Goal: Task Accomplishment & Management: Use online tool/utility

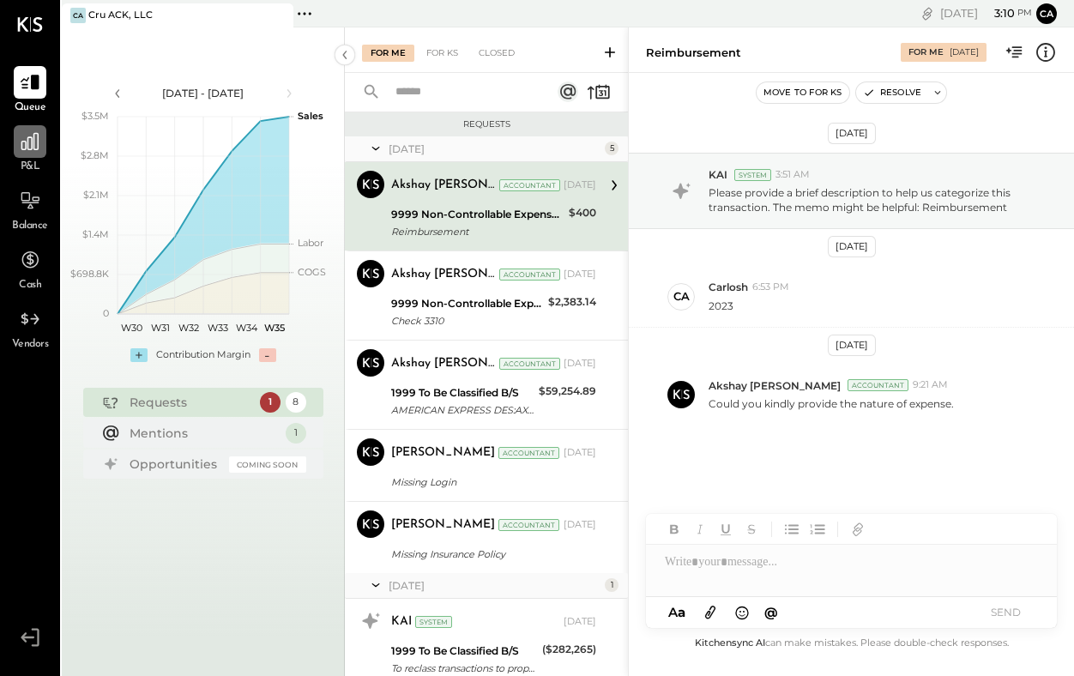
click at [33, 147] on icon at bounding box center [29, 141] width 17 height 17
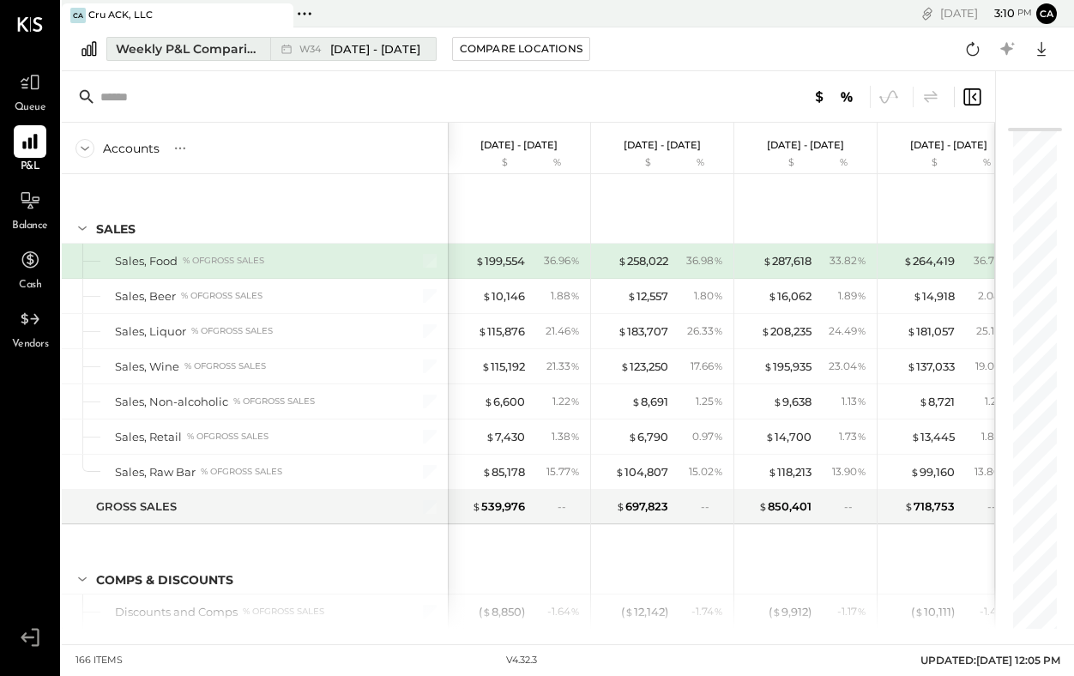
click at [250, 53] on div "Weekly P&L Comparison" at bounding box center [188, 48] width 144 height 17
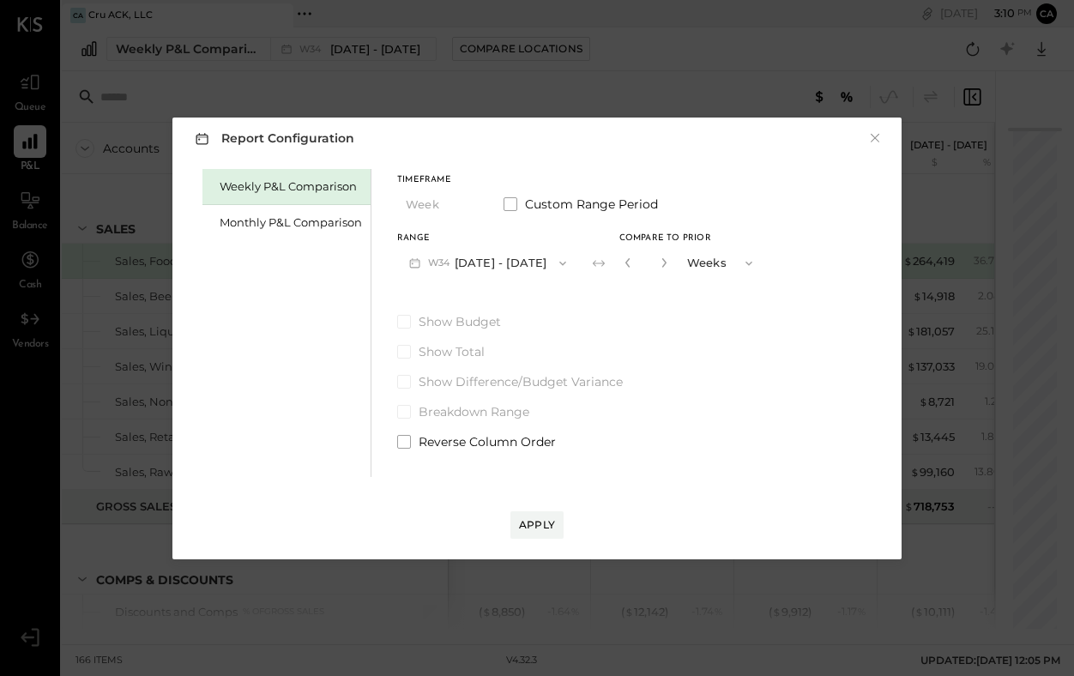
click at [570, 263] on icon "button" at bounding box center [563, 264] width 14 height 14
click at [330, 222] on div "Monthly P&L Comparison" at bounding box center [291, 223] width 142 height 16
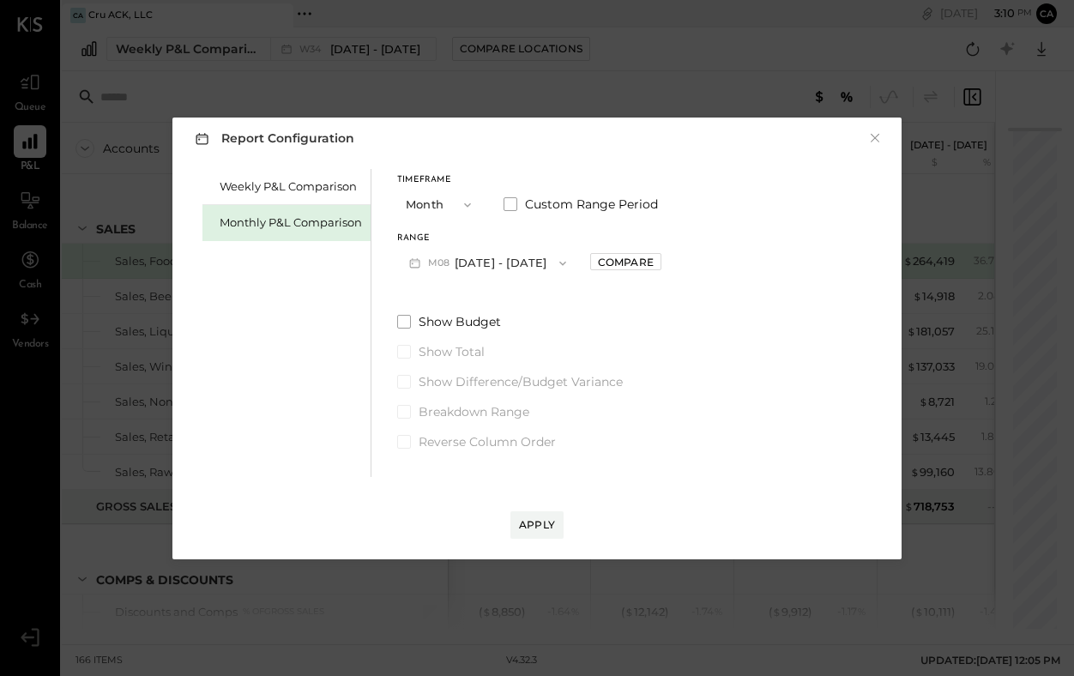
click at [556, 263] on icon "button" at bounding box center [563, 264] width 14 height 14
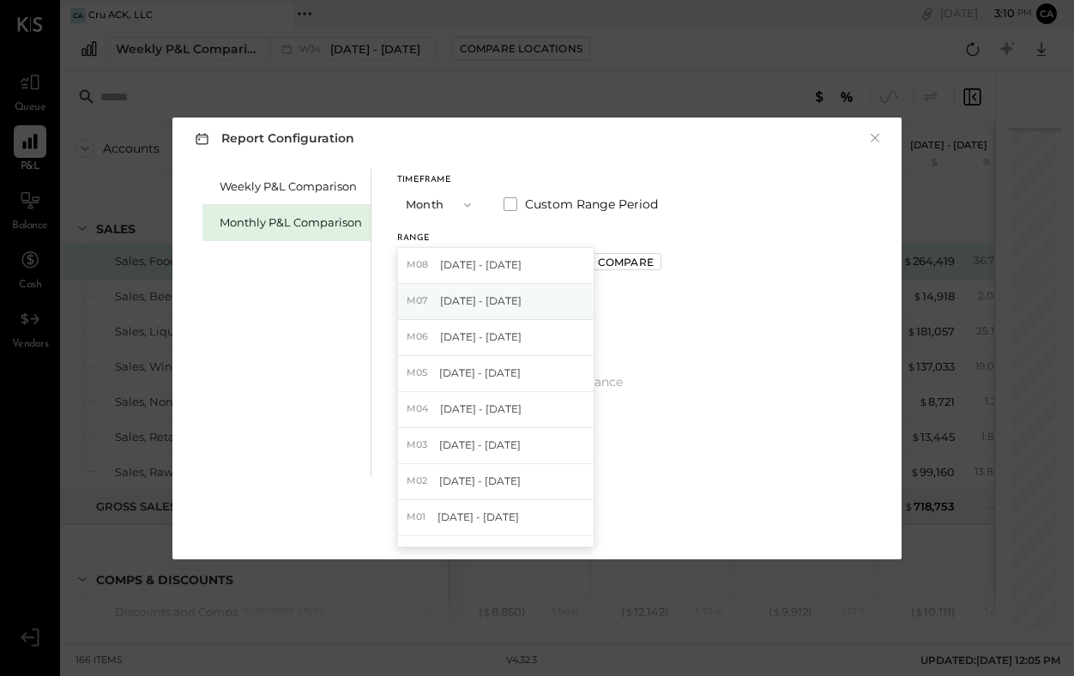
click at [516, 299] on div "M07 [DATE] - [DATE]" at bounding box center [496, 302] width 196 height 36
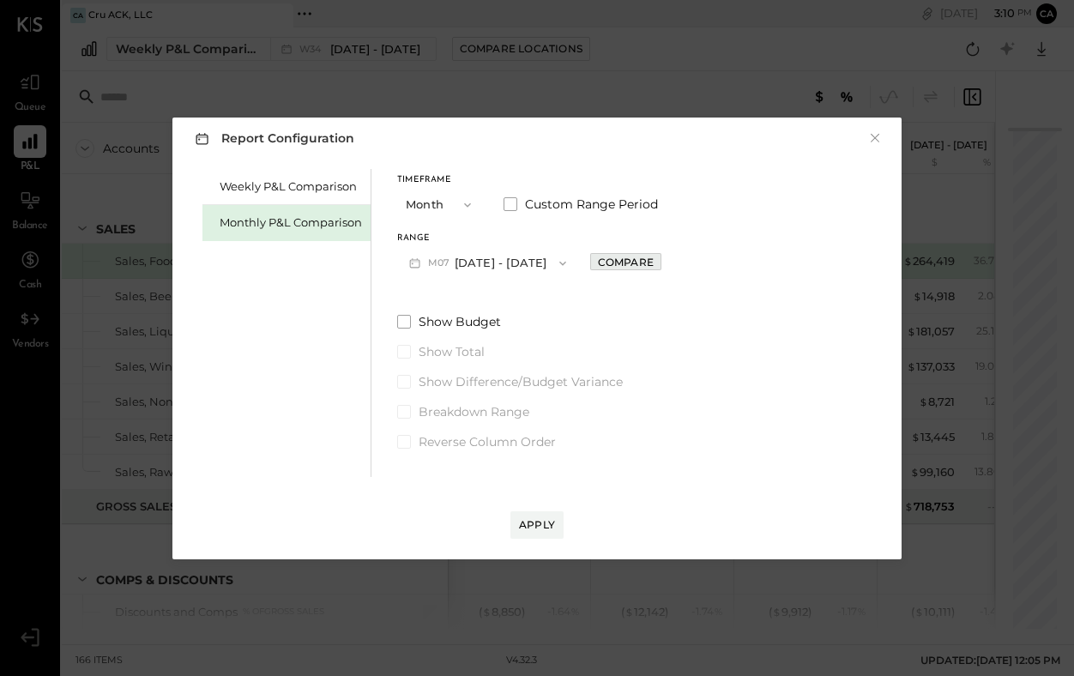
click at [644, 262] on button "Compare" at bounding box center [625, 261] width 71 height 17
click at [734, 261] on span "button" at bounding box center [745, 264] width 22 height 14
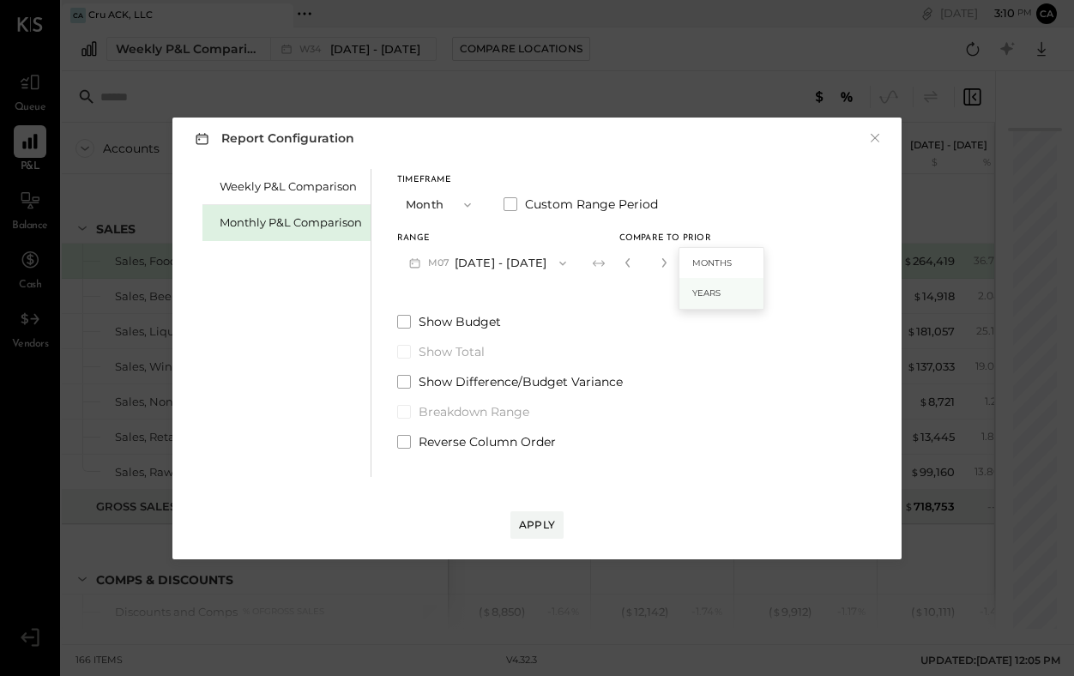
click at [706, 287] on div "Years" at bounding box center [722, 293] width 84 height 31
click at [537, 522] on div "Apply" at bounding box center [537, 524] width 36 height 15
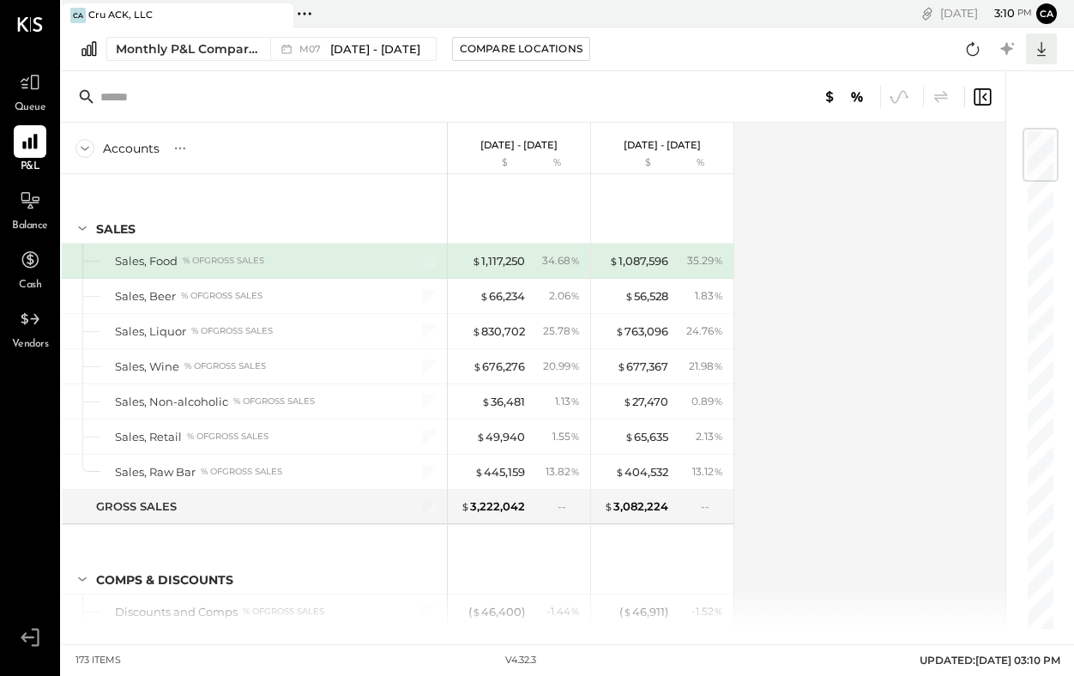
click at [1040, 55] on icon at bounding box center [1041, 49] width 9 height 15
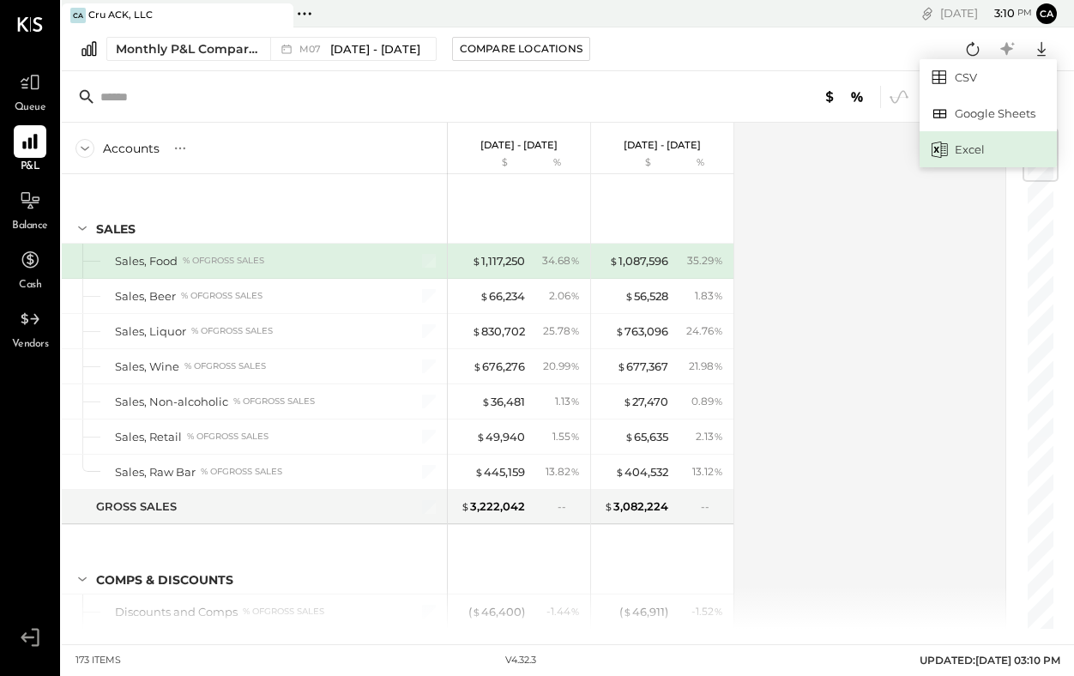
click at [968, 144] on div "Excel" at bounding box center [988, 149] width 137 height 36
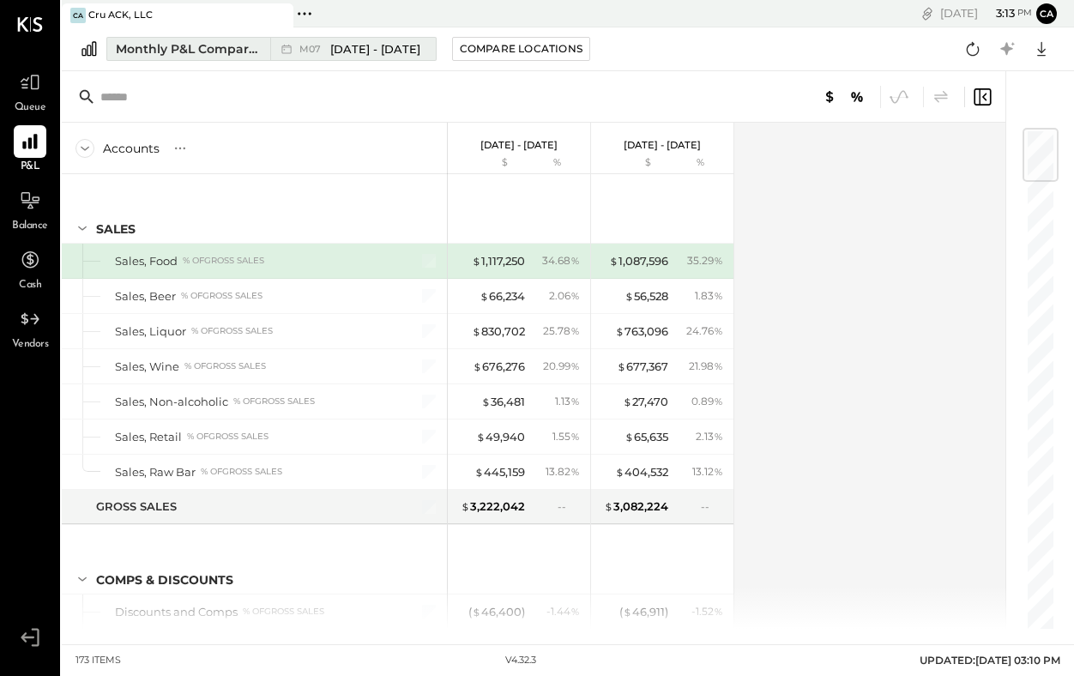
click at [338, 51] on span "[DATE] - [DATE]" at bounding box center [375, 49] width 90 height 16
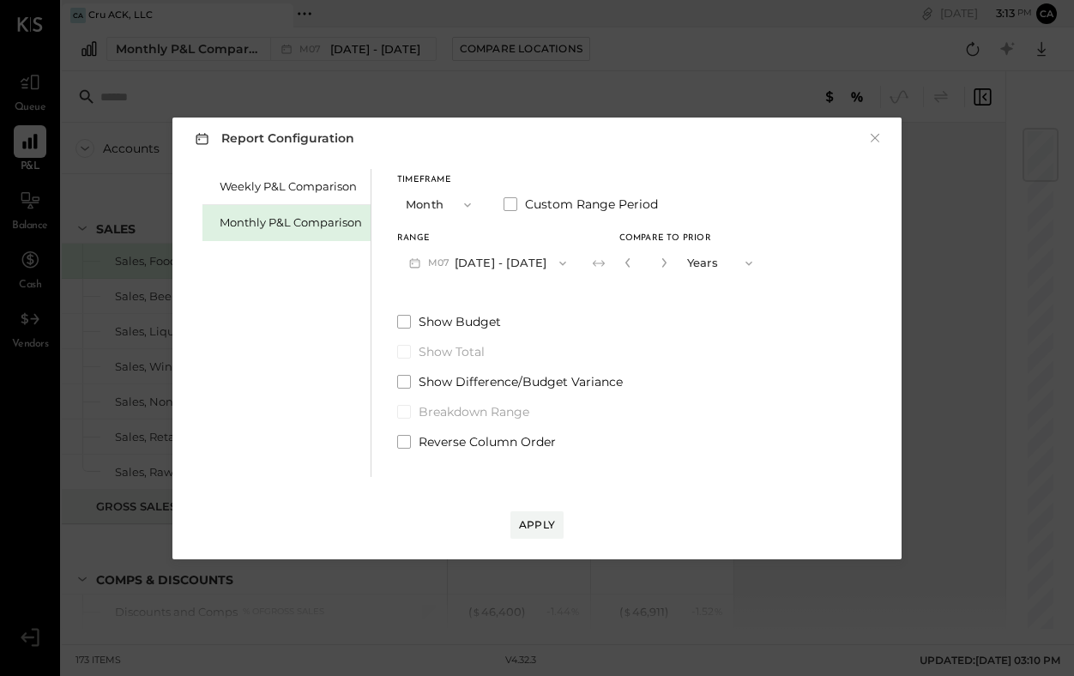
click at [463, 209] on icon "button" at bounding box center [468, 205] width 14 height 14
click at [436, 267] on div "YTD" at bounding box center [440, 266] width 84 height 31
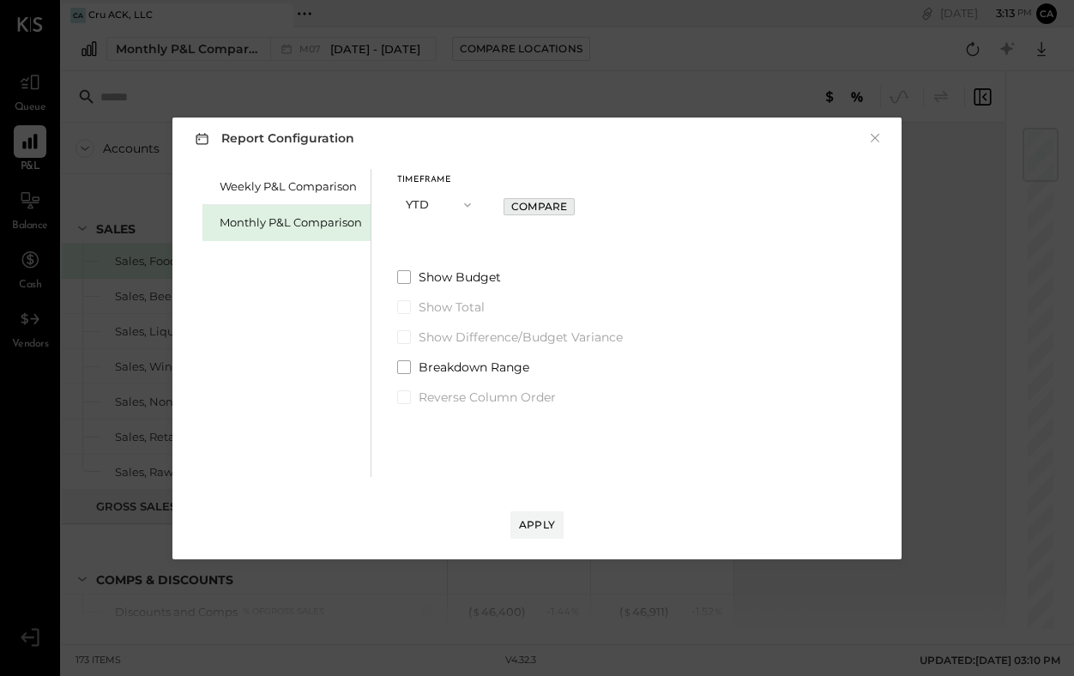
click at [530, 205] on div "Compare" at bounding box center [539, 206] width 56 height 15
click at [689, 410] on div "Weekly P&L Comparison Monthly P&L Comparison Timeframe YTD Compare to Prior * Y…" at bounding box center [537, 321] width 695 height 312
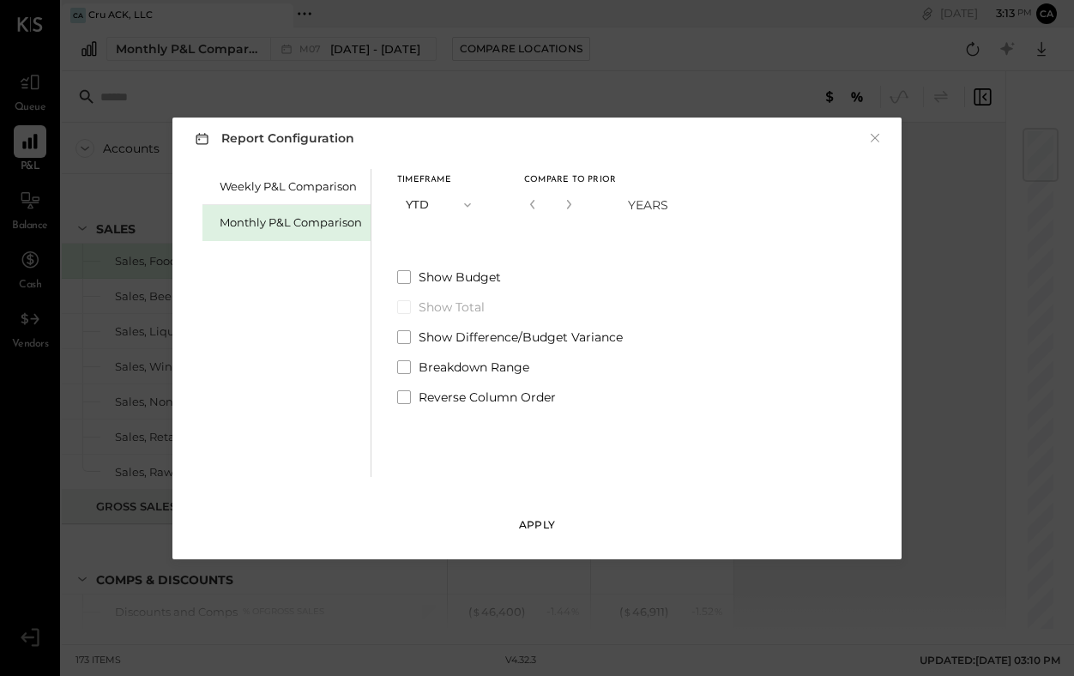
click at [547, 523] on div "Apply" at bounding box center [537, 524] width 36 height 15
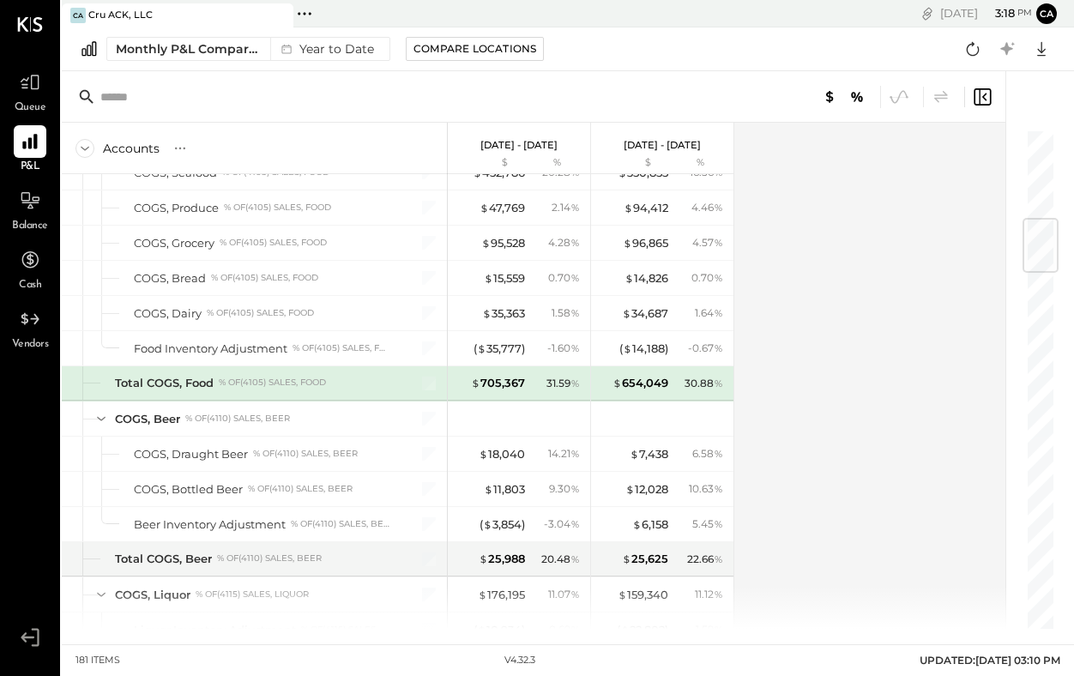
scroll to position [825, 0]
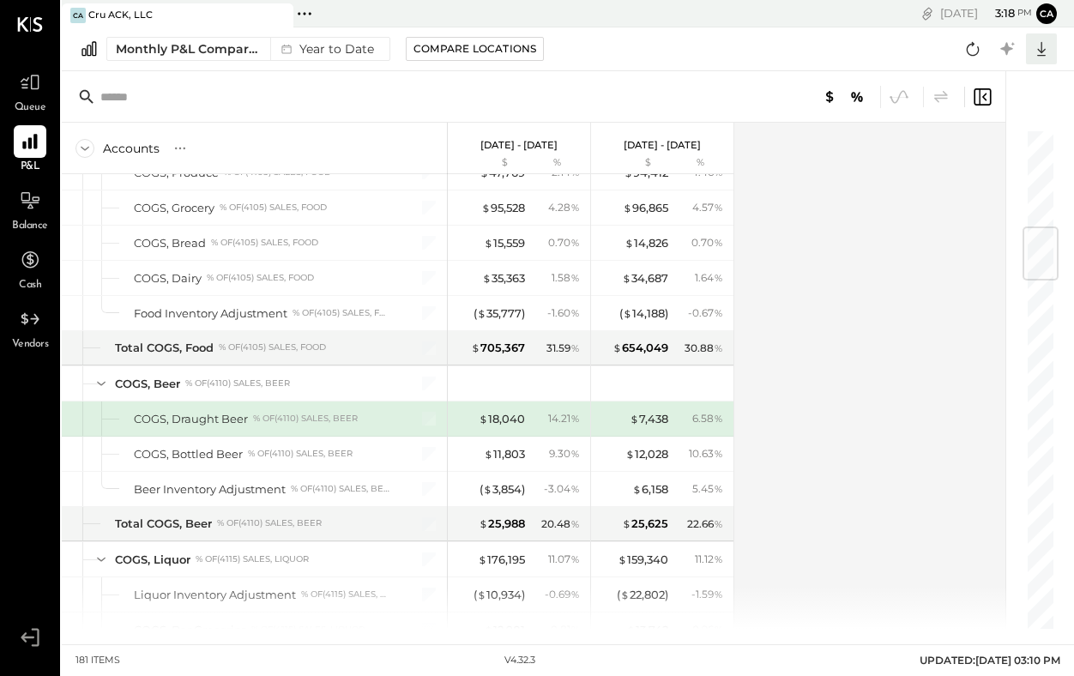
click at [1047, 49] on icon at bounding box center [1042, 49] width 22 height 22
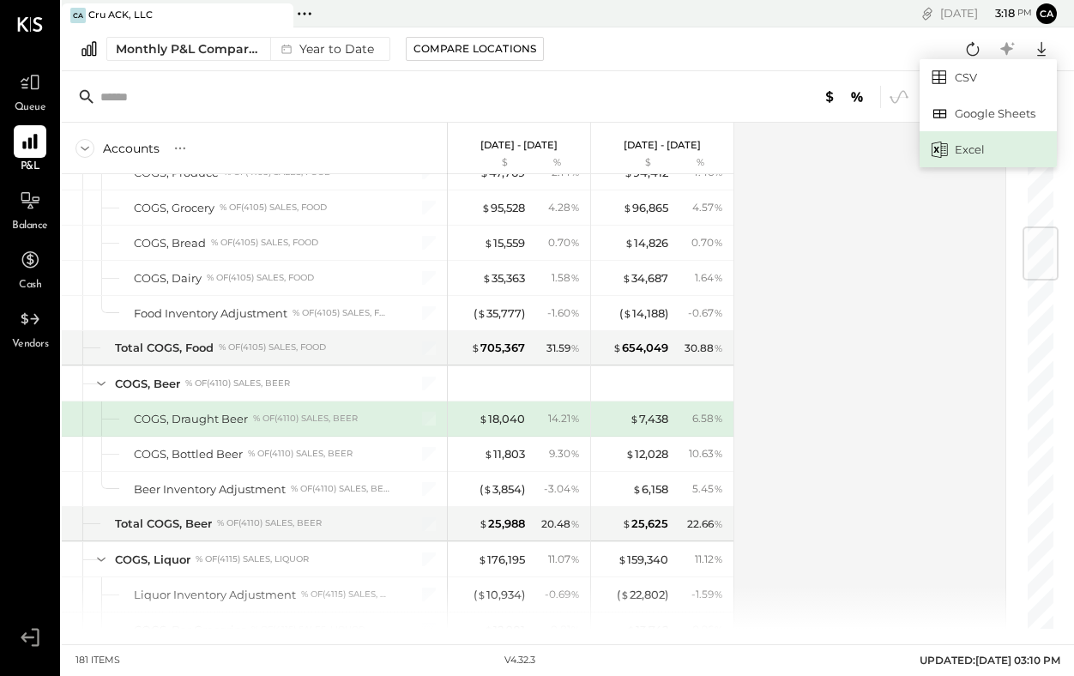
click at [960, 148] on div "Excel" at bounding box center [988, 149] width 137 height 36
